Goal: Task Accomplishment & Management: Complete application form

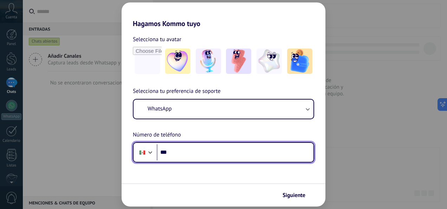
click at [182, 150] on input "***" at bounding box center [235, 152] width 157 height 16
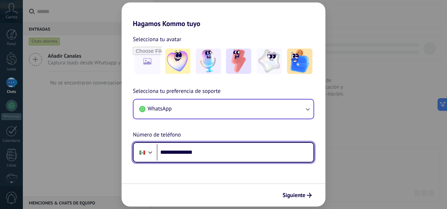
type input "**********"
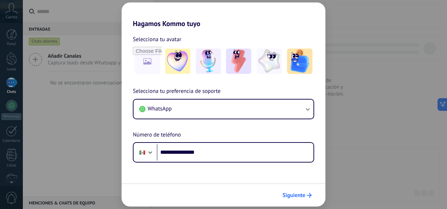
click at [288, 193] on span "Siguiente" at bounding box center [293, 195] width 23 height 5
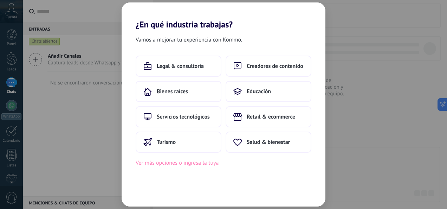
click at [204, 164] on button "Ver más opciones o ingresa la tuya" at bounding box center [177, 162] width 83 height 9
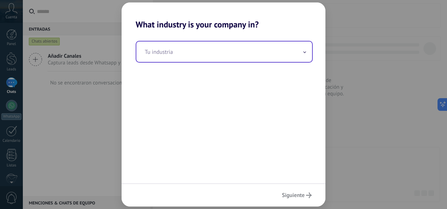
click at [192, 53] on input "text" at bounding box center [224, 51] width 176 height 20
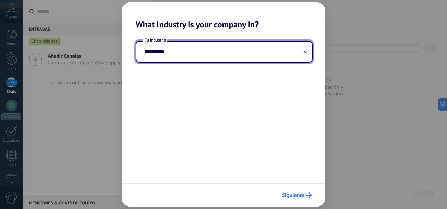
type input "*********"
click at [292, 196] on span "Siguiente" at bounding box center [293, 195] width 23 height 5
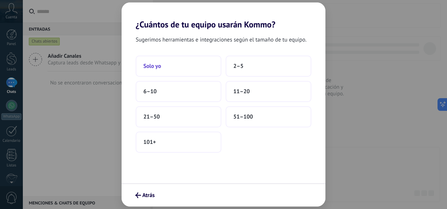
click at [180, 60] on button "Solo yo" at bounding box center [179, 66] width 86 height 21
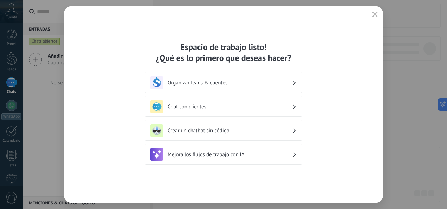
click at [275, 85] on h3 "Organizar leads & clientes" at bounding box center [230, 82] width 125 height 7
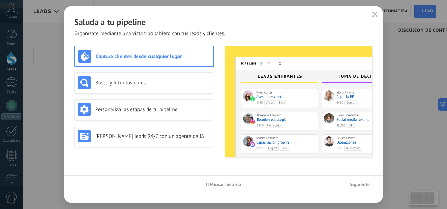
click at [296, 85] on img at bounding box center [299, 101] width 148 height 111
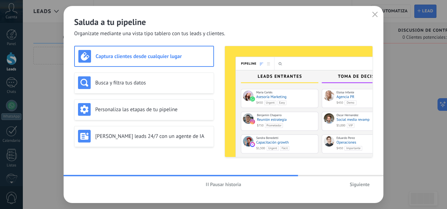
click at [180, 56] on h3 "Captura clientes desde cualquier lugar" at bounding box center [153, 56] width 114 height 7
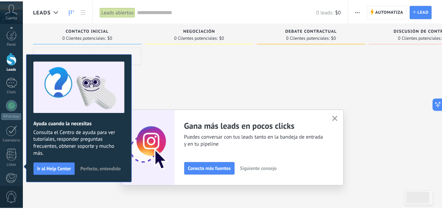
scroll to position [83, 0]
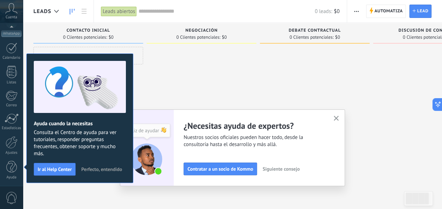
click at [340, 119] on button "button" at bounding box center [336, 118] width 9 height 9
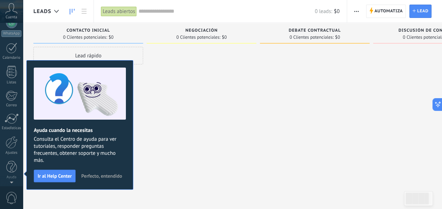
click at [193, 81] on div at bounding box center [201, 105] width 110 height 117
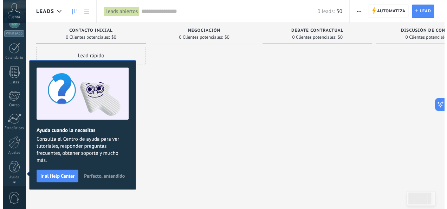
scroll to position [0, 0]
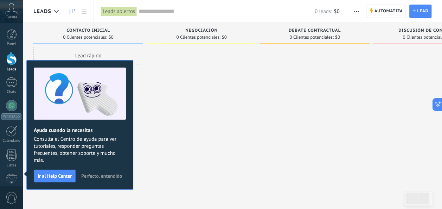
click at [94, 173] on span "Perfecto, entendido" at bounding box center [101, 175] width 41 height 5
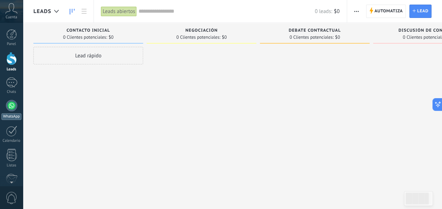
click at [9, 105] on div at bounding box center [11, 105] width 11 height 11
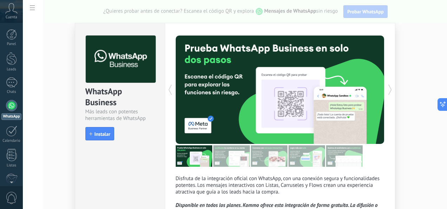
click at [373, 9] on div "WhatsApp Business Más leads con potentes herramientas de WhatsApp install Insta…" at bounding box center [235, 104] width 424 height 209
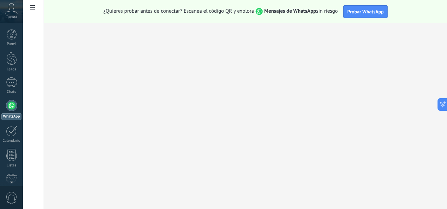
click at [373, 9] on span "Probar WhatsApp" at bounding box center [365, 11] width 37 height 6
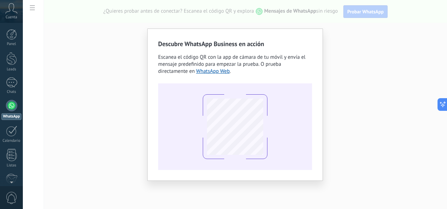
click at [322, 134] on div "Descubre WhatsApp Business en acción Escanea el código QR con la app de cámara …" at bounding box center [235, 104] width 176 height 152
click at [196, 72] on link "WhatsApp Web" at bounding box center [213, 71] width 34 height 7
click at [327, 91] on div "Descubre WhatsApp Business en acción Escanea el código QR con la app de cámara …" at bounding box center [235, 104] width 424 height 209
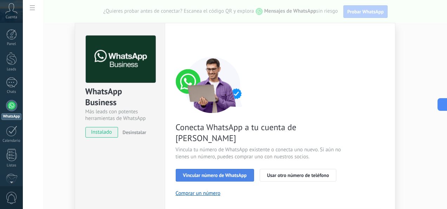
click at [233, 169] on button "Vincular número de WhatsApp" at bounding box center [215, 175] width 78 height 13
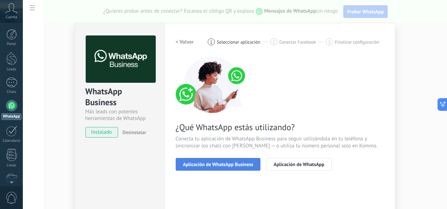
click at [250, 165] on span "Aplicación de WhatsApp Business" at bounding box center [218, 164] width 70 height 5
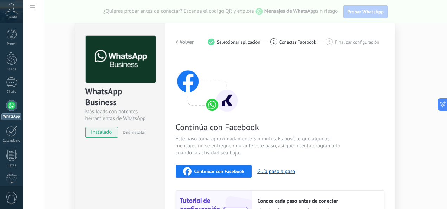
click at [224, 172] on span "Continuar con Facebook" at bounding box center [219, 171] width 50 height 5
click at [210, 169] on span "Continuar con Facebook" at bounding box center [219, 171] width 50 height 5
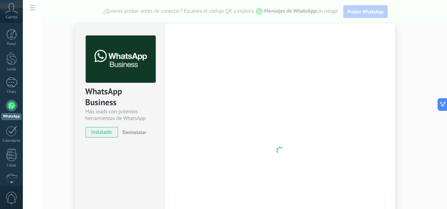
click at [14, 13] on icon at bounding box center [11, 8] width 12 height 11
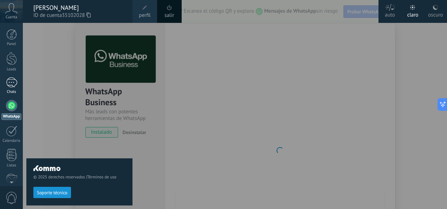
click at [14, 82] on div at bounding box center [11, 82] width 11 height 10
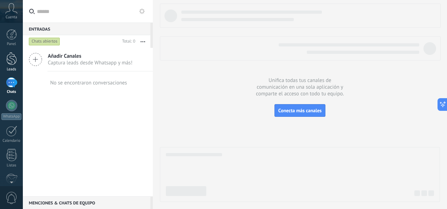
click at [13, 60] on div at bounding box center [11, 58] width 11 height 13
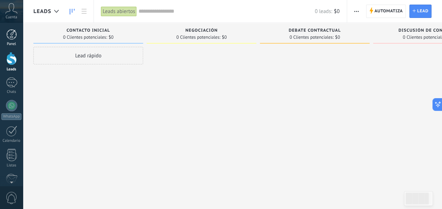
click at [14, 36] on div at bounding box center [11, 34] width 11 height 11
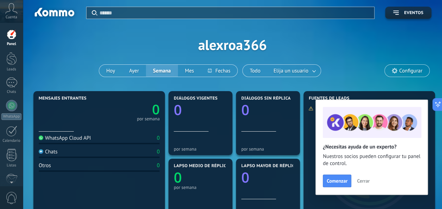
click at [12, 99] on div "Panel Leads Chats WhatsApp Clientes" at bounding box center [11, 149] width 23 height 240
click at [12, 103] on div at bounding box center [11, 105] width 11 height 11
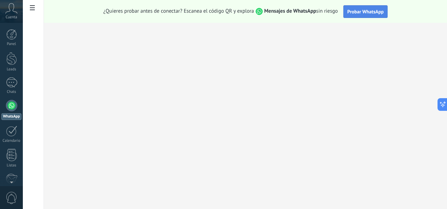
click at [357, 16] on button "Probar WhatsApp" at bounding box center [365, 11] width 44 height 13
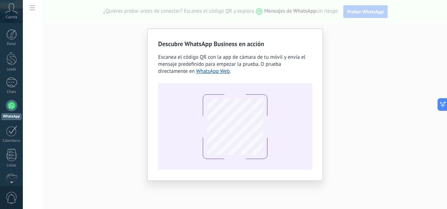
click at [337, 39] on div "Descubre WhatsApp Business en acción Escanea el código QR con la app de cámara …" at bounding box center [235, 104] width 424 height 209
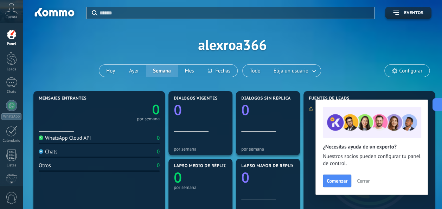
click at [368, 68] on div "Aplicar Eventos alexroa366 [DATE] [DATE] Semana Mes Todo Elija un usuario Confi…" at bounding box center [232, 44] width 398 height 89
click at [408, 70] on span "Configurar" at bounding box center [410, 71] width 23 height 6
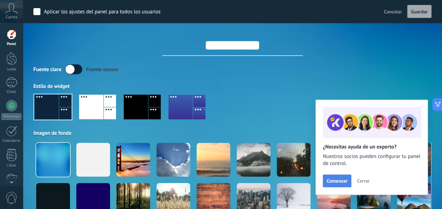
click at [336, 180] on span "Comenzar" at bounding box center [336, 180] width 21 height 5
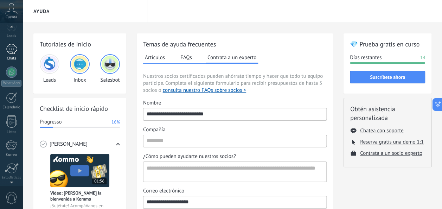
scroll to position [26, 0]
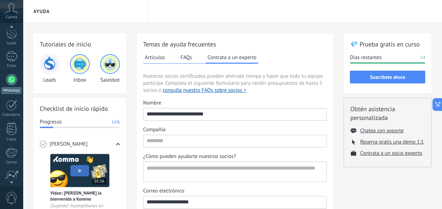
click at [8, 79] on div at bounding box center [11, 79] width 11 height 11
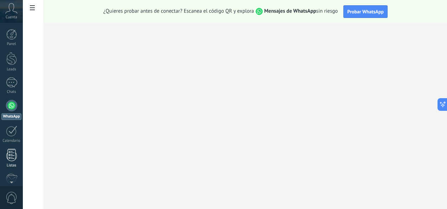
click at [13, 151] on div at bounding box center [11, 155] width 11 height 12
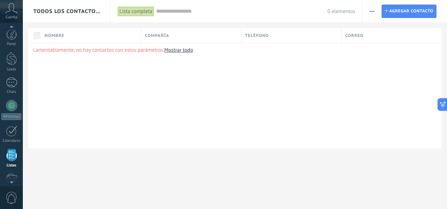
scroll to position [43, 0]
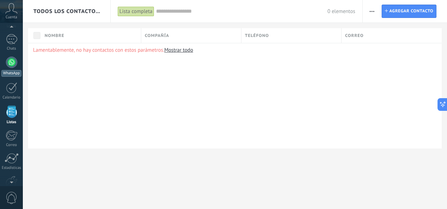
click at [10, 62] on div at bounding box center [11, 62] width 11 height 11
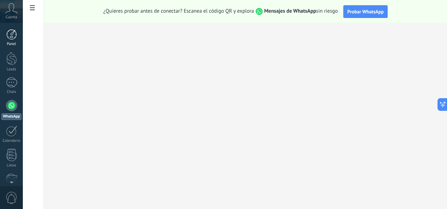
click at [12, 40] on link "Panel" at bounding box center [11, 37] width 23 height 17
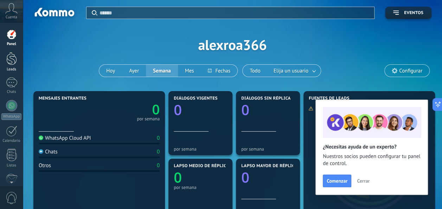
click at [11, 61] on div at bounding box center [11, 58] width 11 height 13
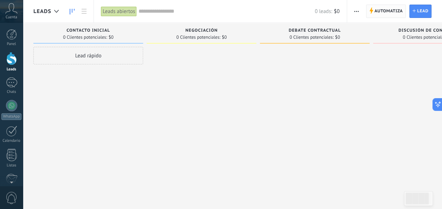
click at [390, 15] on span "Automatiza" at bounding box center [388, 11] width 28 height 13
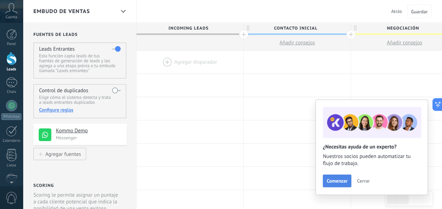
click at [332, 179] on span "Comenzar" at bounding box center [336, 180] width 21 height 5
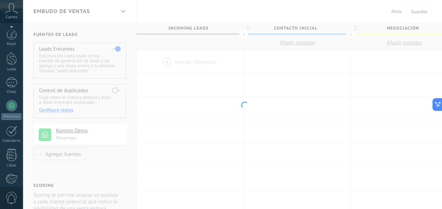
scroll to position [83, 0]
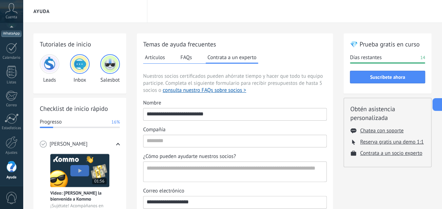
click at [7, 34] on div "WhatsApp" at bounding box center [11, 33] width 20 height 7
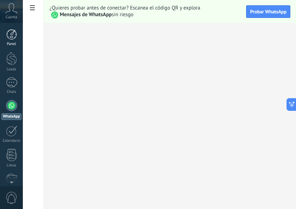
click at [8, 39] on div at bounding box center [11, 34] width 11 height 11
